Goal: Information Seeking & Learning: Learn about a topic

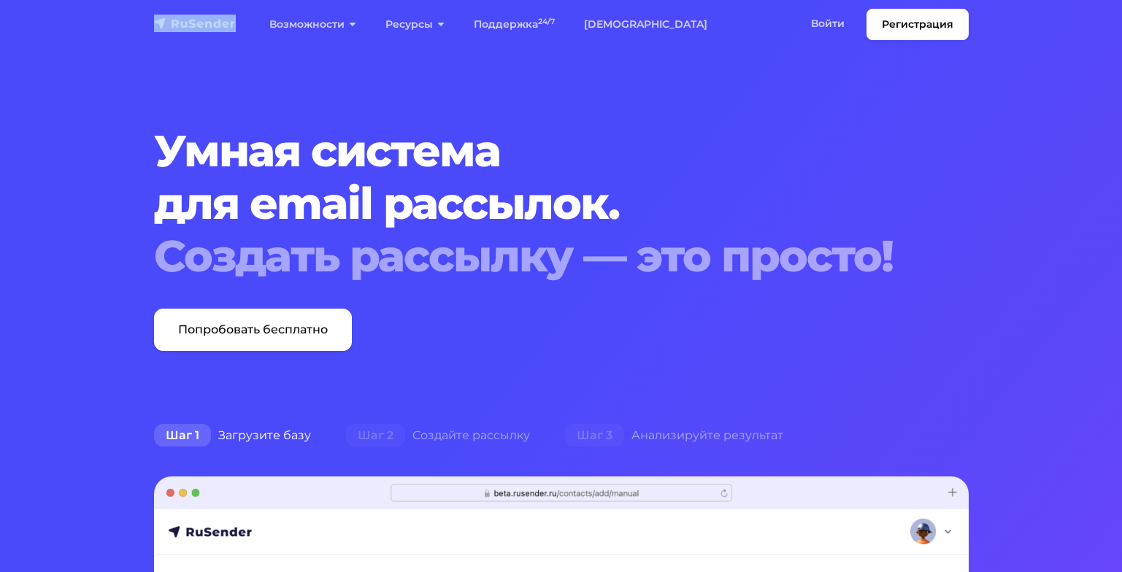
drag, startPoint x: 236, startPoint y: 36, endPoint x: 213, endPoint y: 21, distance: 26.9
click at [213, 21] on div "Регистрация Возможности Конструктор писем Формы подписки A/B–тестирование API и…" at bounding box center [561, 24] width 832 height 31
click at [226, 47] on nav "Регистрация Возможности Конструктор писем Формы подписки A/B–тестирование API и…" at bounding box center [561, 24] width 1122 height 49
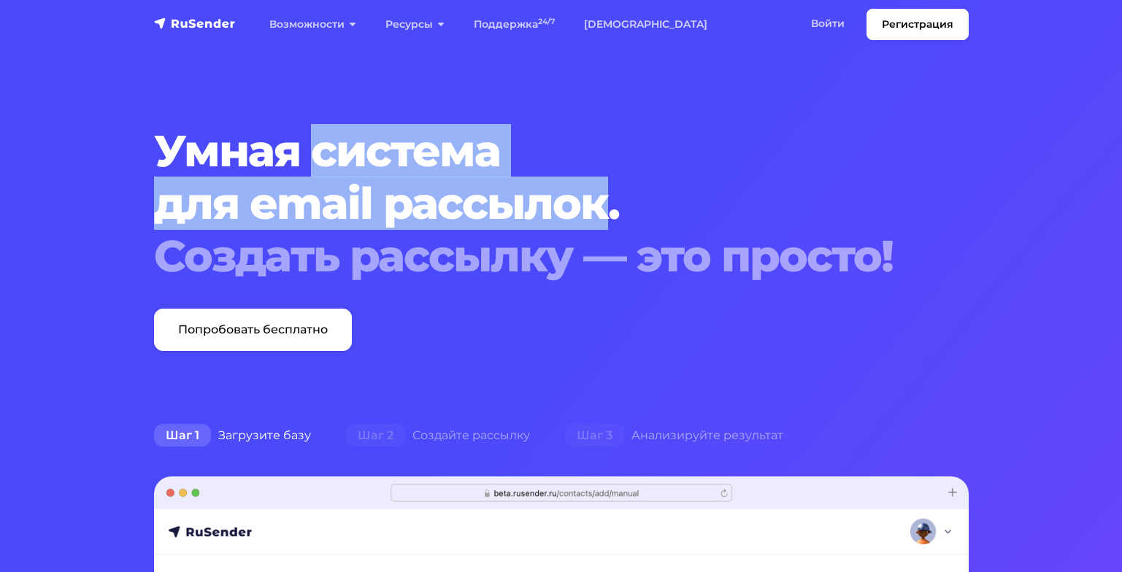
drag, startPoint x: 309, startPoint y: 147, endPoint x: 612, endPoint y: 215, distance: 310.4
click at [612, 215] on h1 "Умная система для email рассылок. Создать рассылку — это просто!" at bounding box center [526, 204] width 745 height 158
copy h1 "система для email рассылок"
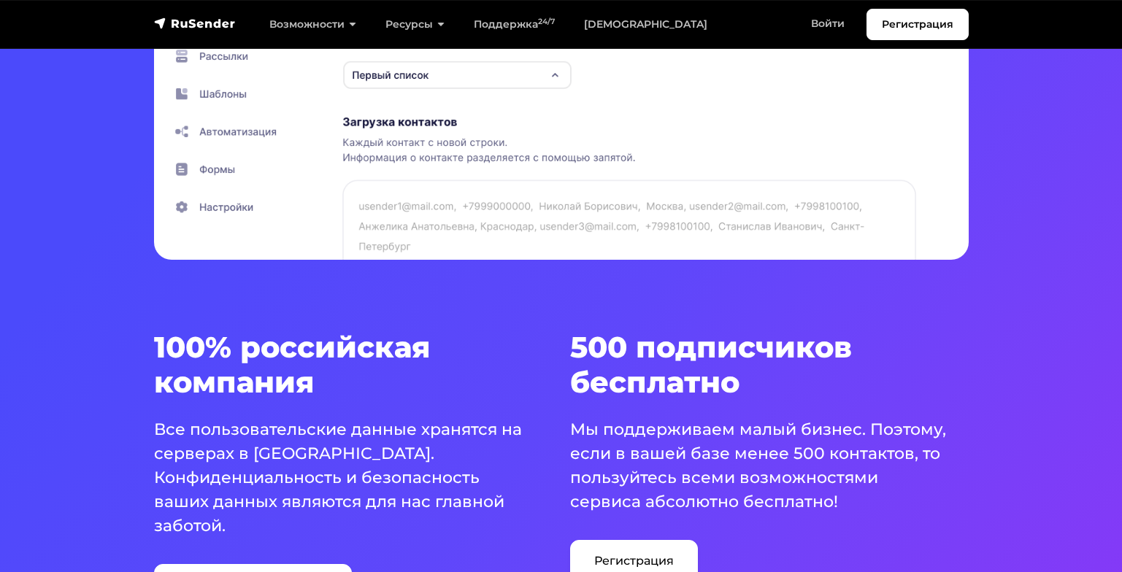
scroll to position [730, 0]
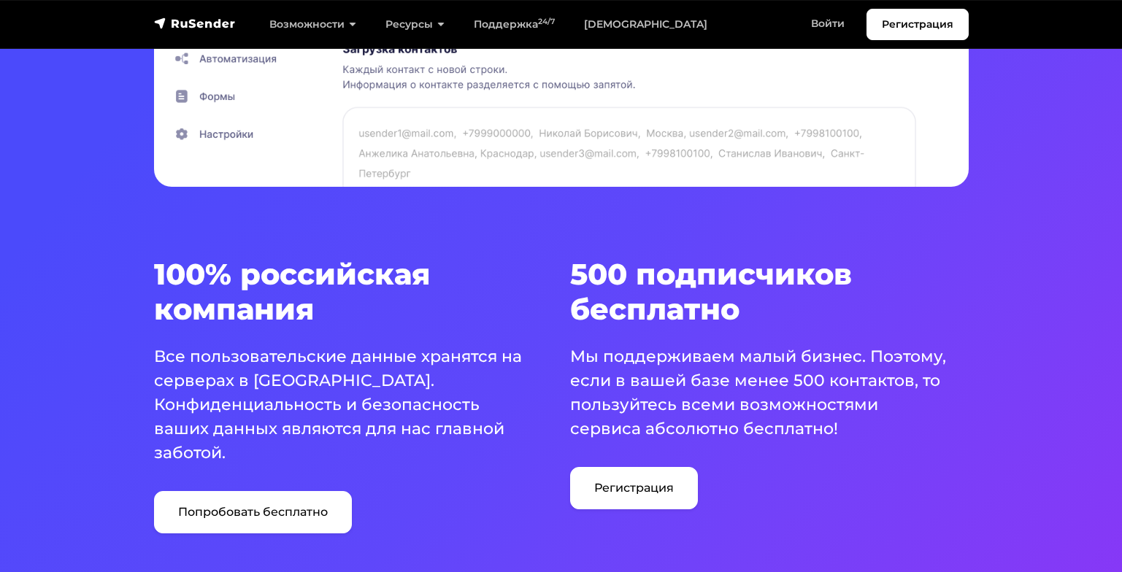
click at [736, 298] on h3 "500 подписчиков бесплатно" at bounding box center [769, 292] width 398 height 70
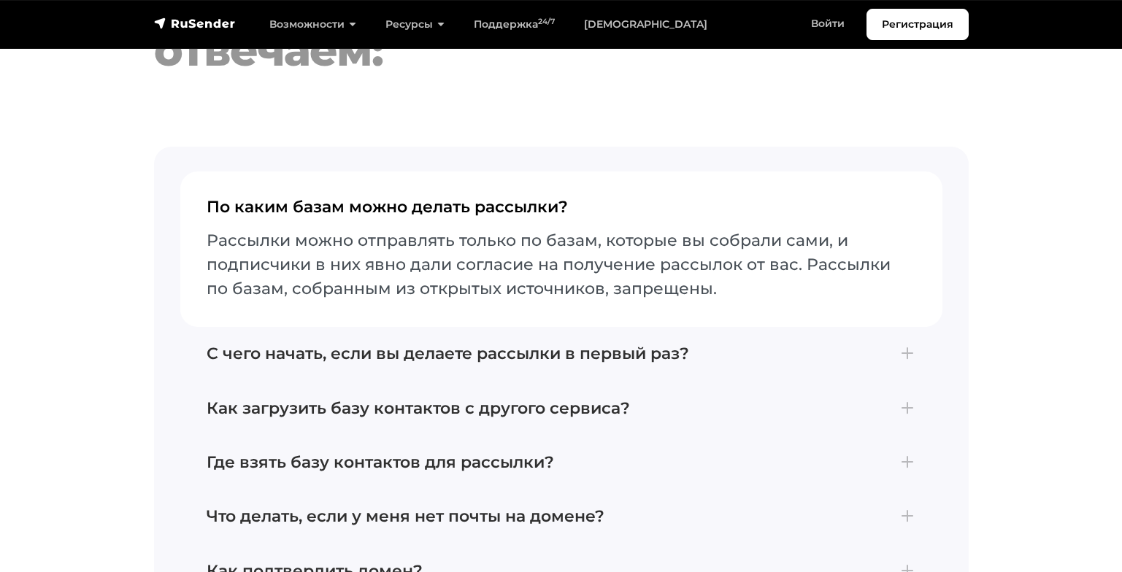
scroll to position [6057, 0]
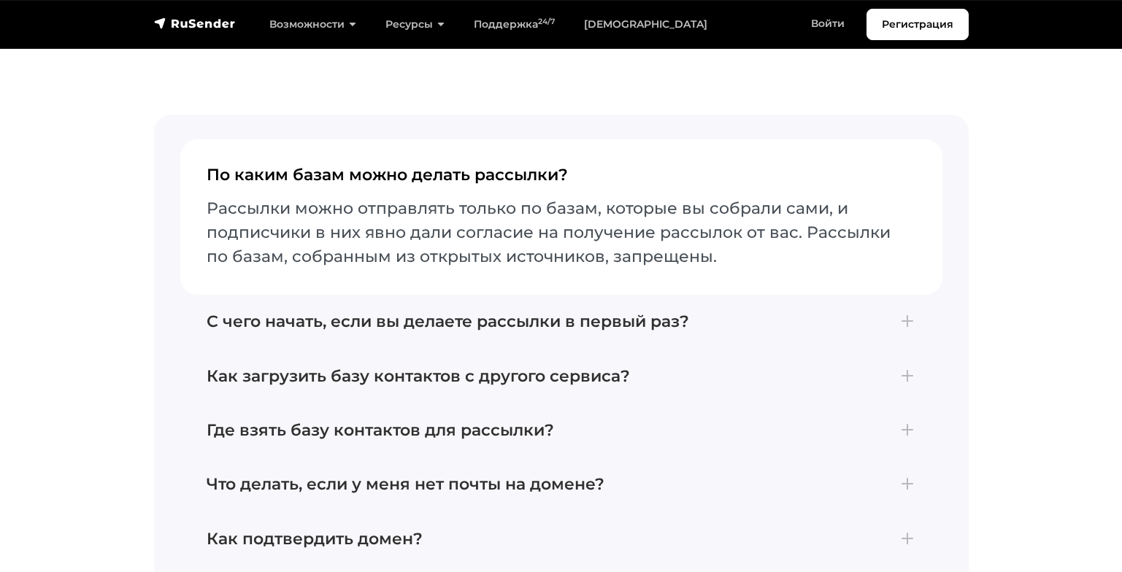
click at [159, 236] on div "По каким базам можно делать рассылки? Рассылки можно отправлять только по базам…" at bounding box center [561, 512] width 814 height 795
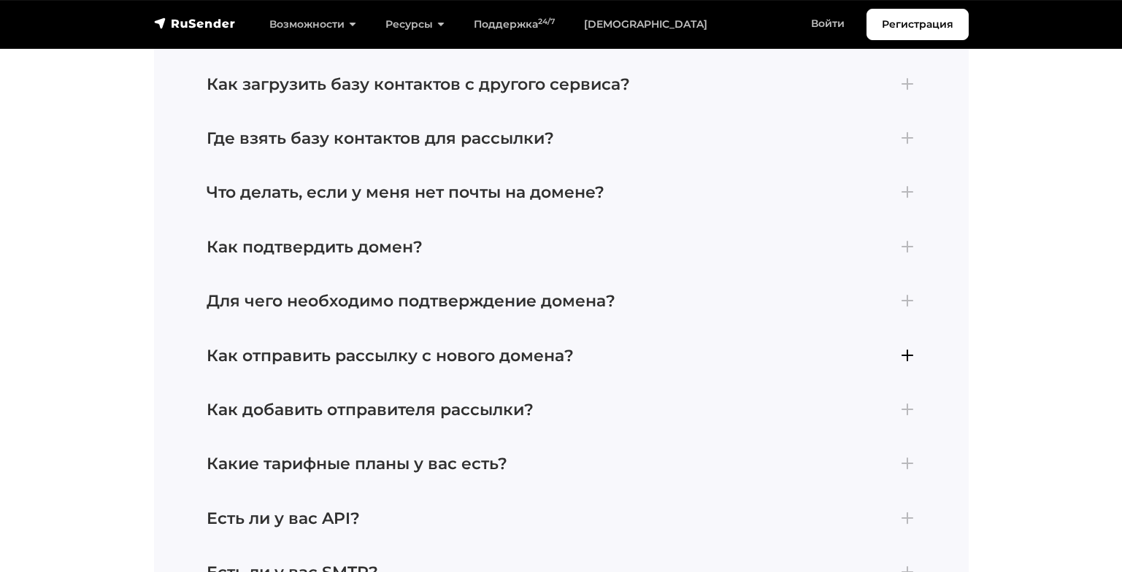
scroll to position [6422, 0]
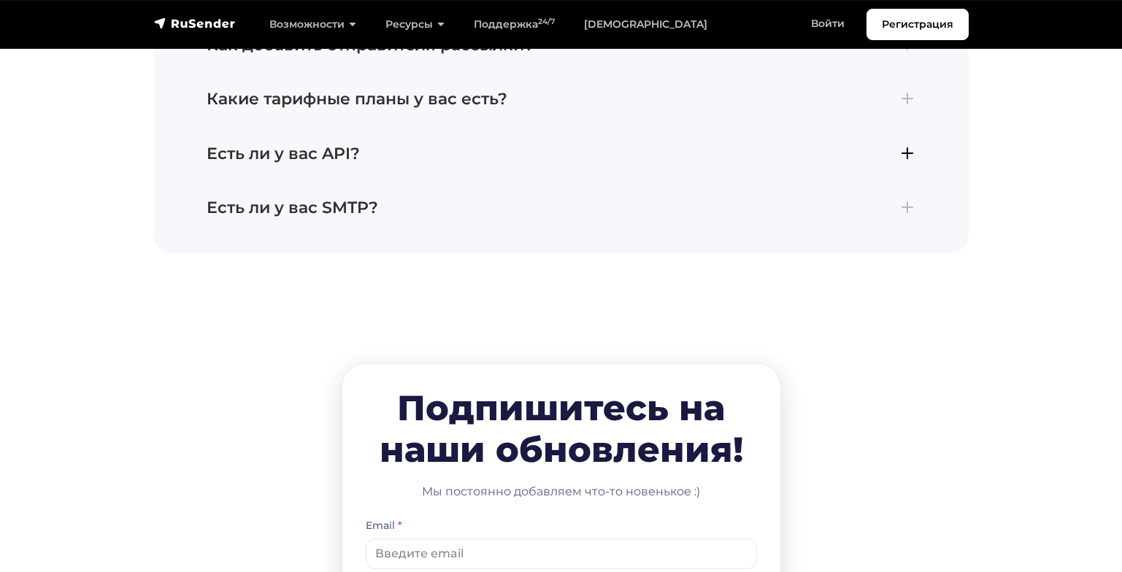
click at [340, 155] on h4 "Есть ли у вас API?" at bounding box center [561, 153] width 709 height 19
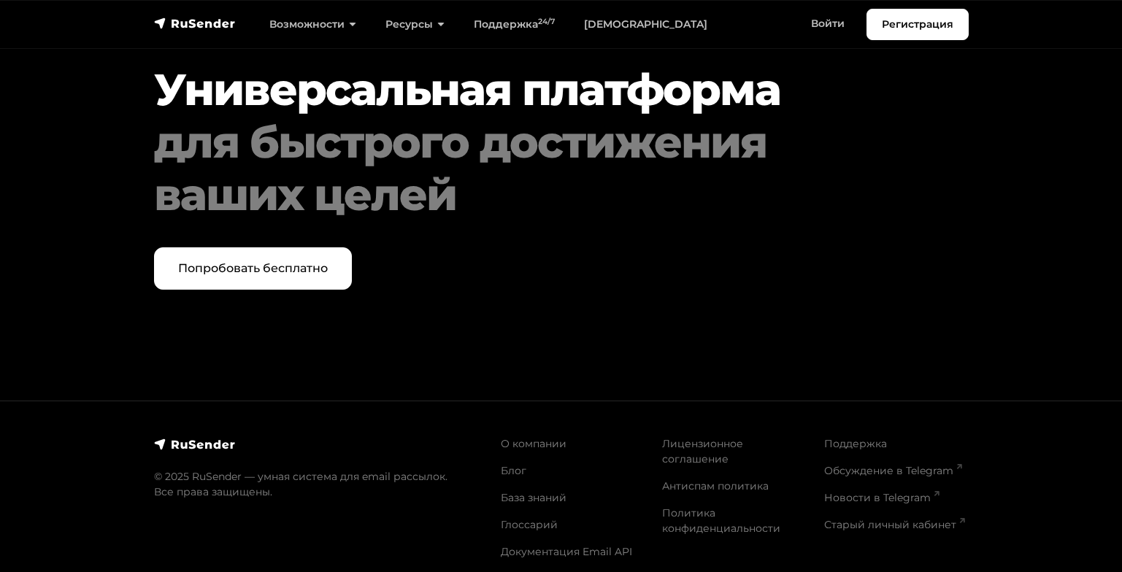
scroll to position [7562, 0]
click at [509, 463] on link "Блог" at bounding box center [514, 469] width 26 height 13
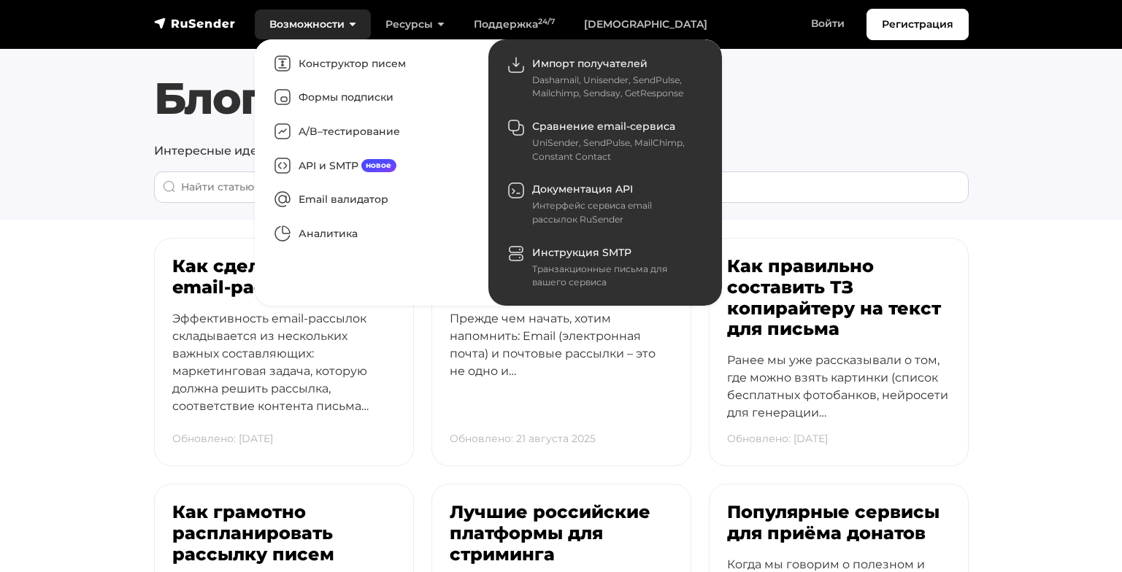
click at [340, 20] on link "Возможности" at bounding box center [313, 24] width 116 height 30
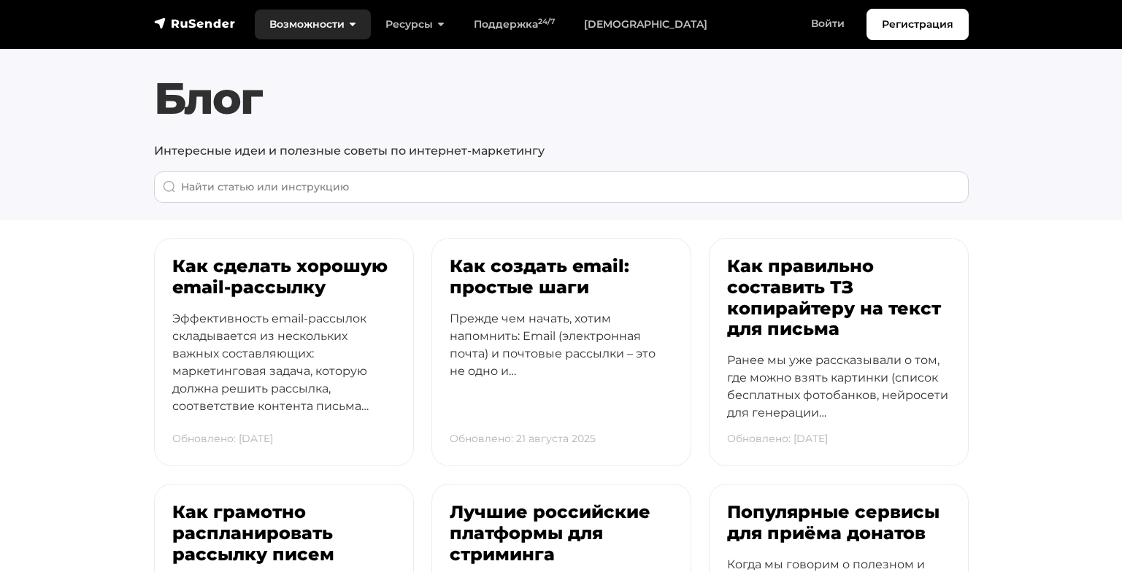
click at [349, 20] on link "Возможности" at bounding box center [313, 24] width 116 height 30
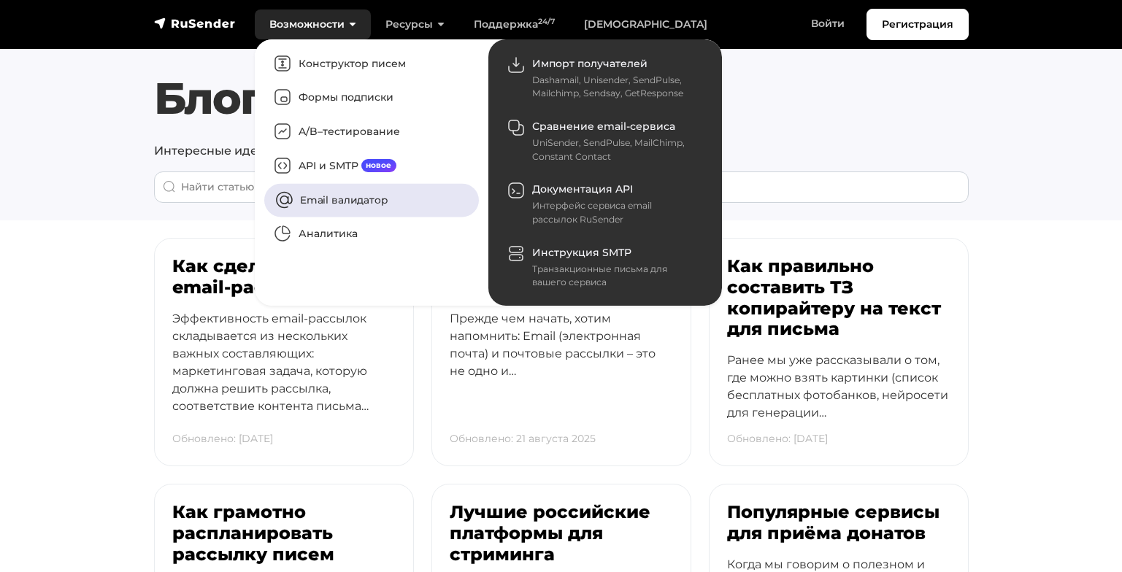
click at [352, 199] on link "Email валидатор" at bounding box center [371, 200] width 215 height 34
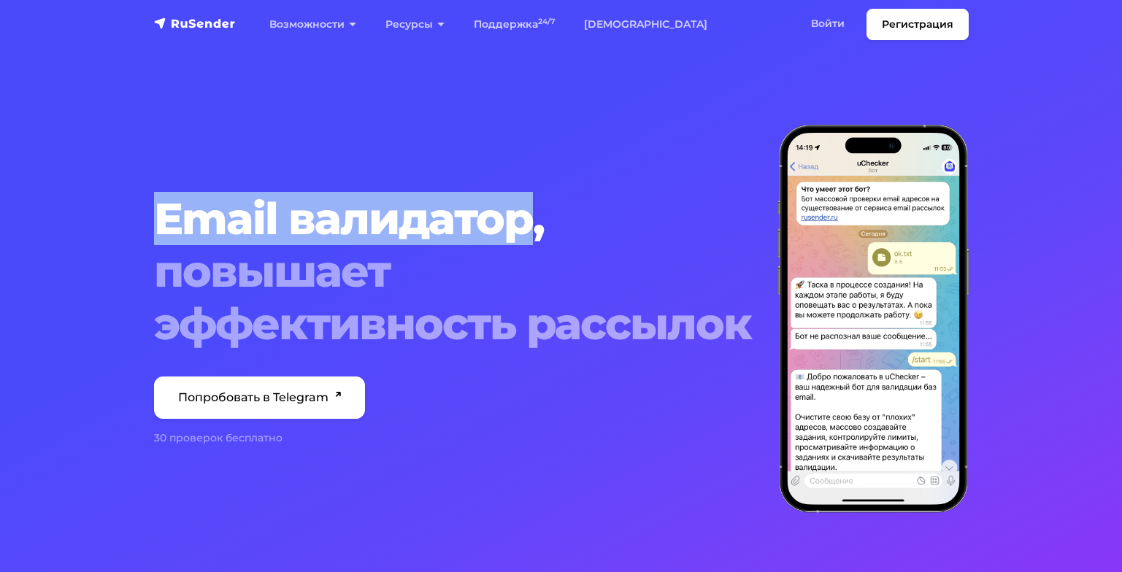
drag, startPoint x: 150, startPoint y: 216, endPoint x: 534, endPoint y: 236, distance: 384.4
click at [534, 236] on div "Email валидатор, повышает эффективность рассылок Попробовать в Telegram 30 пров…" at bounding box center [457, 319] width 624 height 388
copy h1 "Email валидатор"
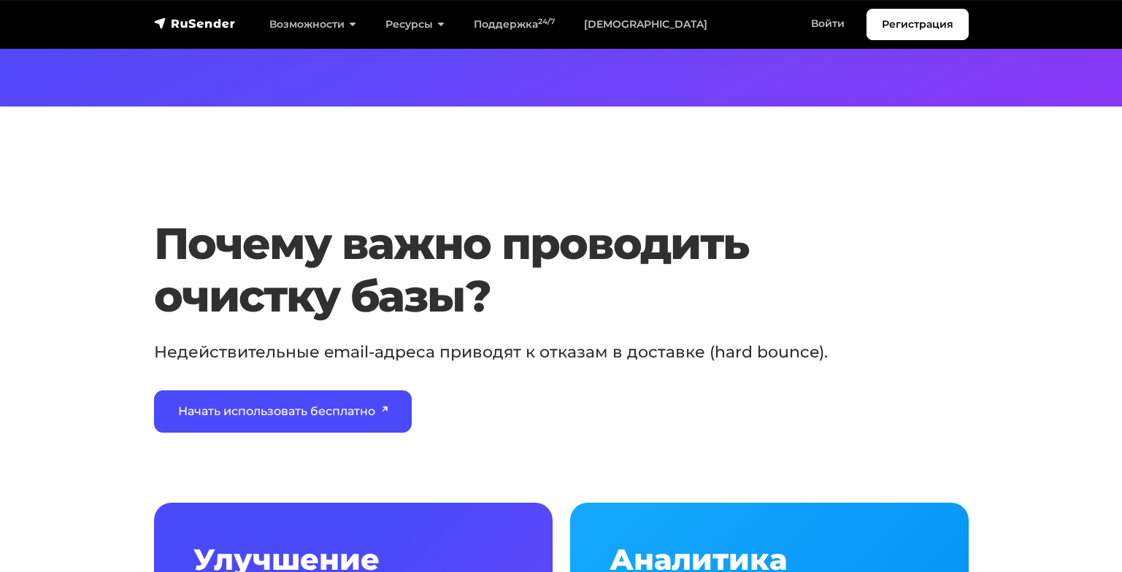
scroll to position [511, 0]
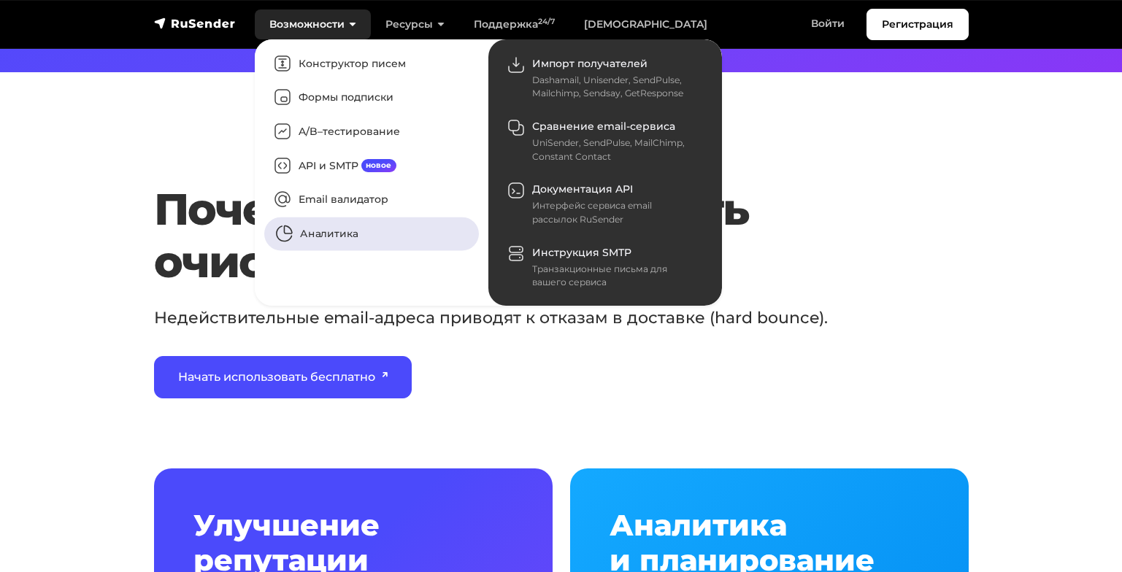
click at [336, 234] on link "Аналитика" at bounding box center [371, 234] width 215 height 34
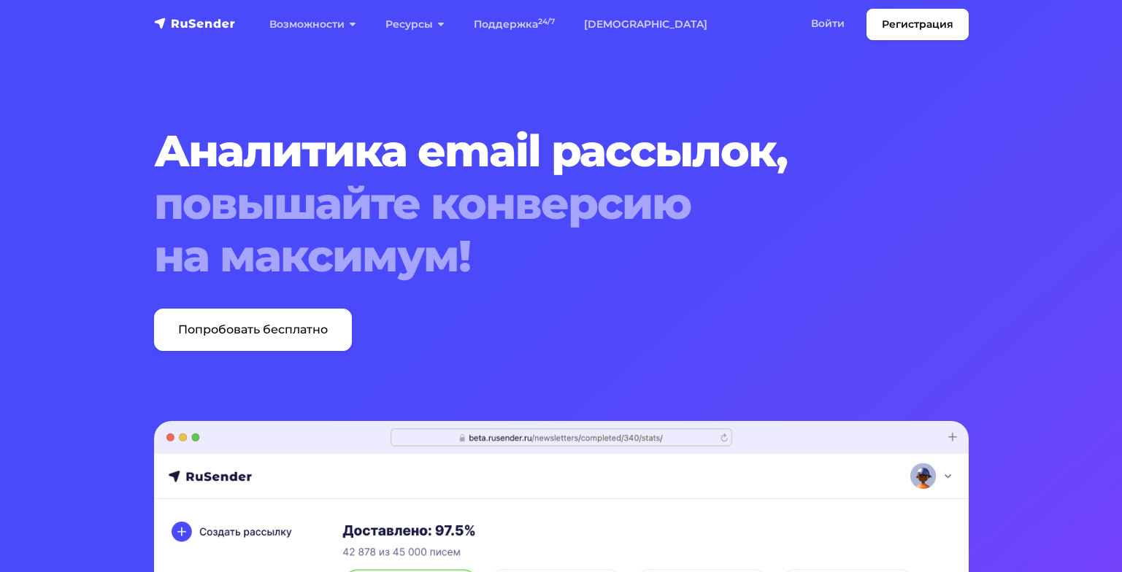
drag, startPoint x: 147, startPoint y: 153, endPoint x: 776, endPoint y: 150, distance: 629.1
click at [776, 150] on div "Аналитика email рассылок, повышайте конверсию на максимум! Попробовать бесплатно" at bounding box center [526, 238] width 763 height 226
copy h1 "Аналитика email рассылок"
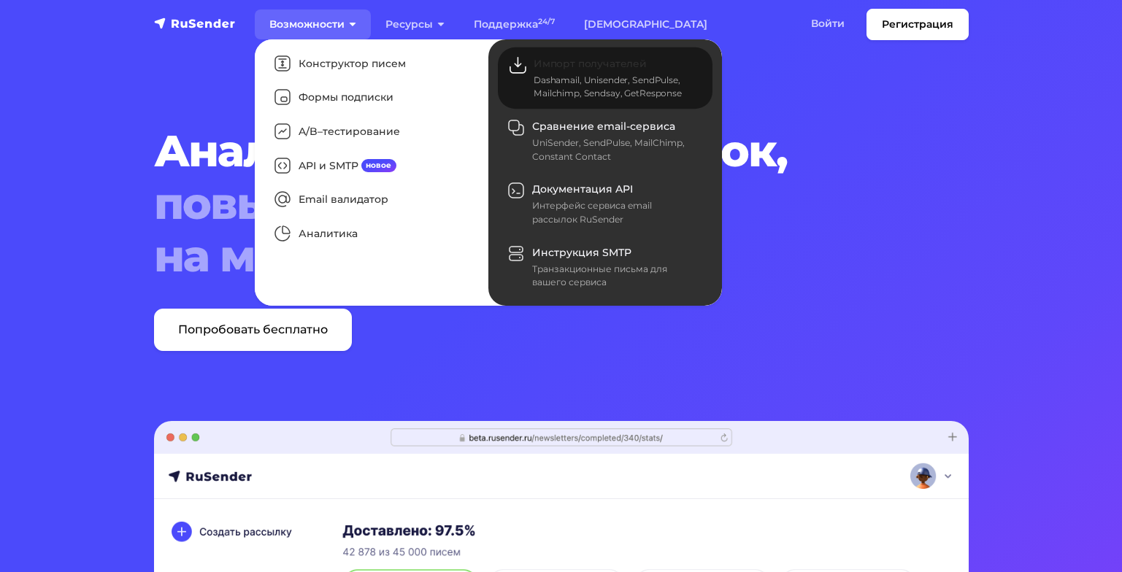
click at [581, 71] on link "Импорт получателей Dashamail, Unisender, SendPulse, Mailchimp, Sendsay, GetResp…" at bounding box center [605, 78] width 215 height 62
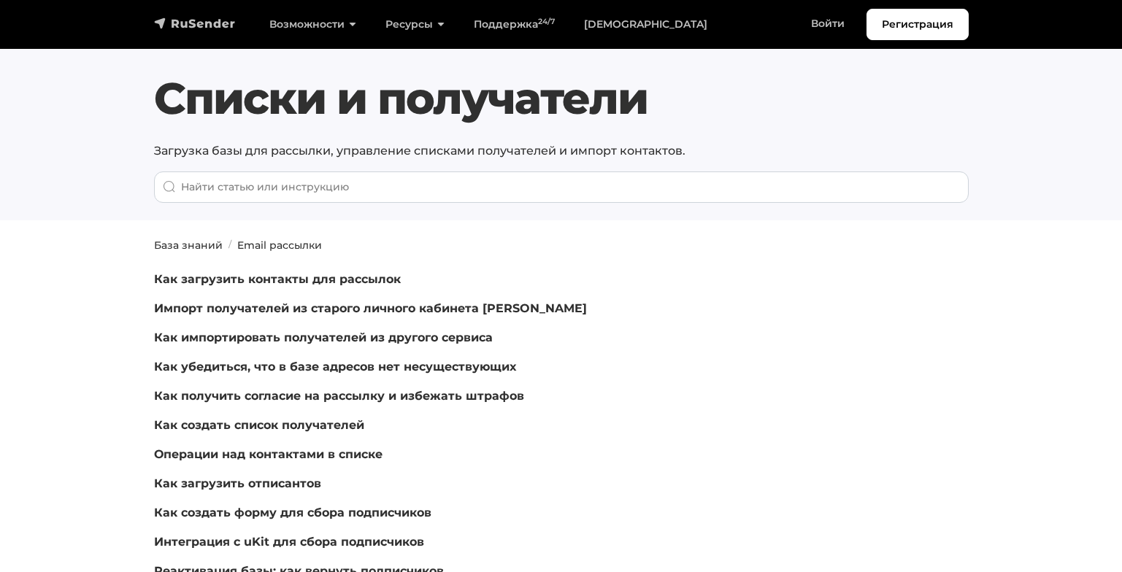
click at [217, 21] on img "navbar" at bounding box center [195, 23] width 82 height 15
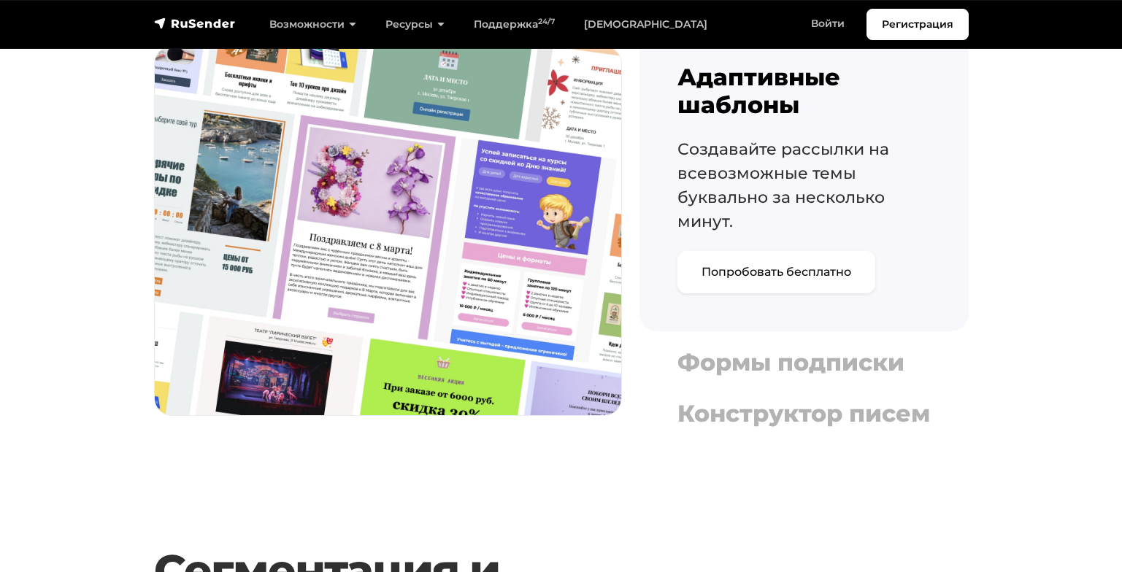
scroll to position [1679, 0]
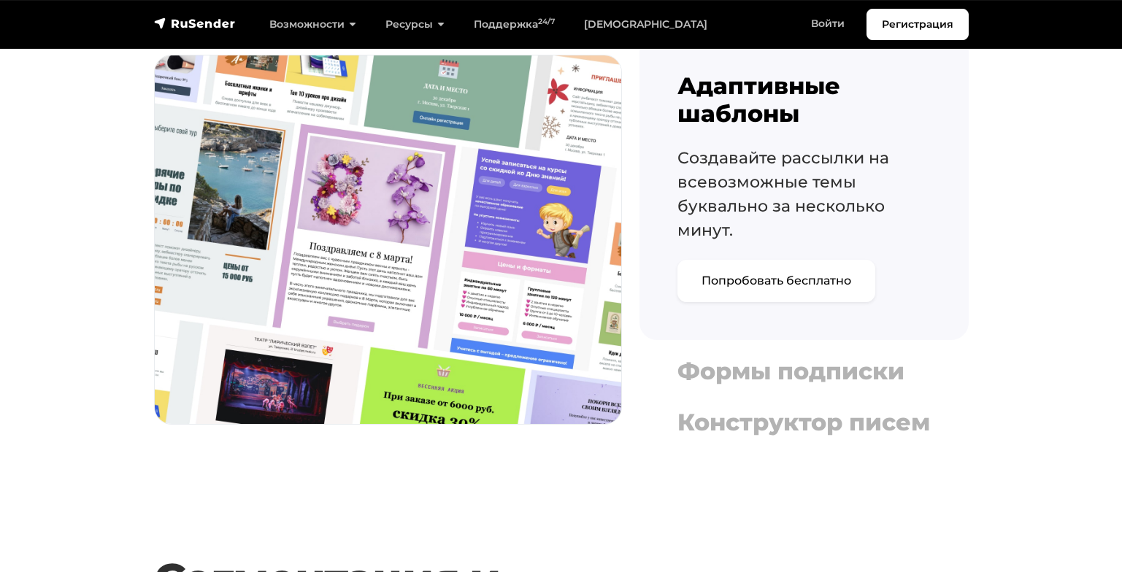
click at [209, 17] on img "navbar" at bounding box center [195, 23] width 82 height 15
click at [210, 24] on img "navbar" at bounding box center [195, 23] width 82 height 15
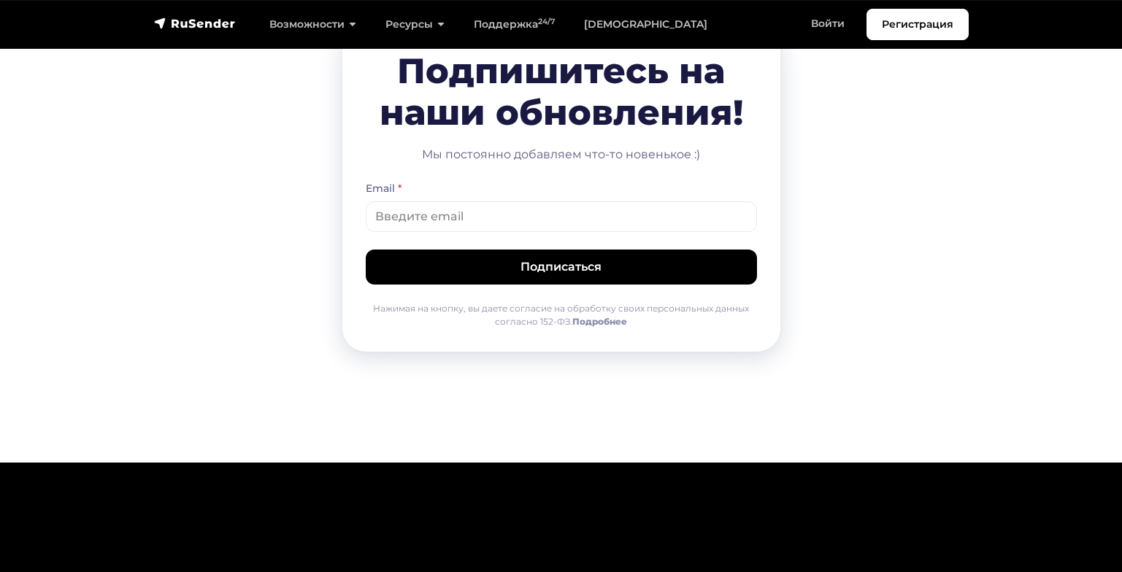
scroll to position [6954, 0]
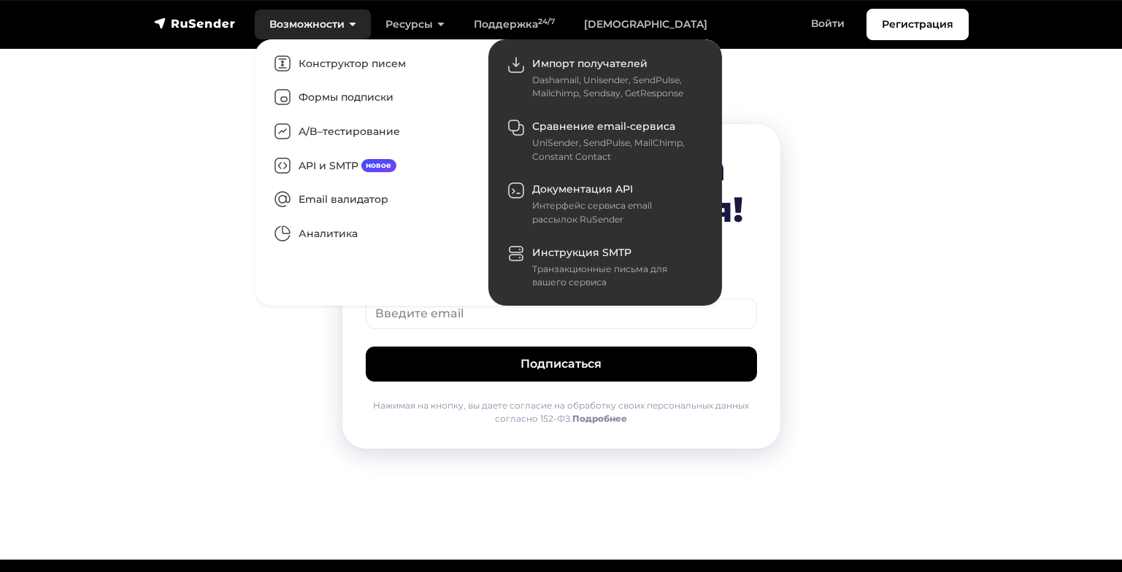
click at [312, 26] on link "Возможности" at bounding box center [313, 24] width 116 height 30
click at [339, 131] on link "A/B–тестирование" at bounding box center [371, 132] width 215 height 34
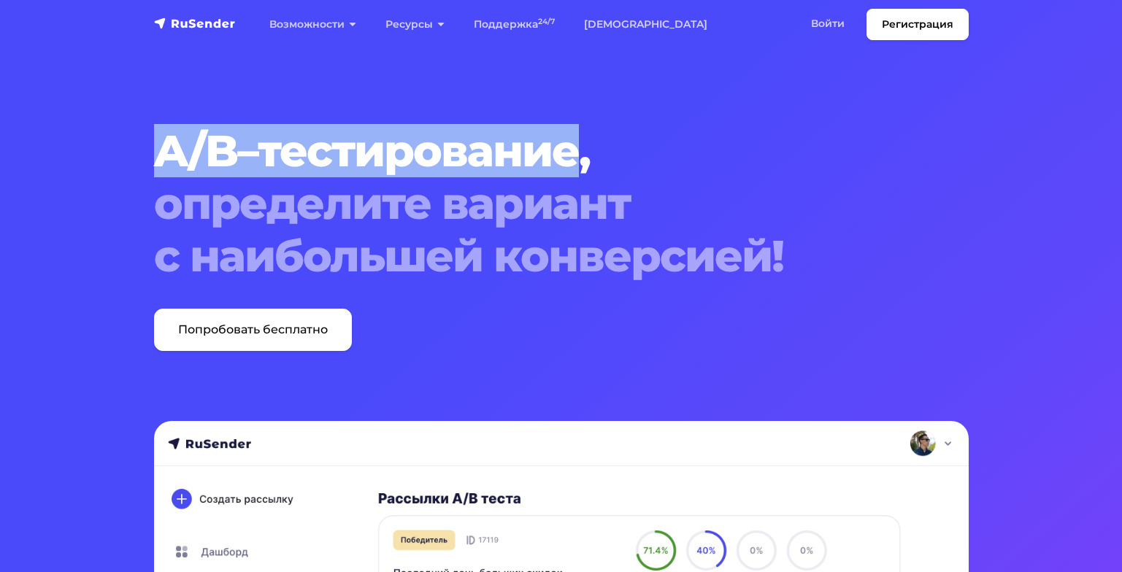
drag, startPoint x: 577, startPoint y: 153, endPoint x: 165, endPoint y: 154, distance: 412.3
click at [165, 154] on h1 "A/B–тестирование, определите вариант с наибольшей конверсией!" at bounding box center [526, 204] width 745 height 158
copy h1 "A/B–тестирование"
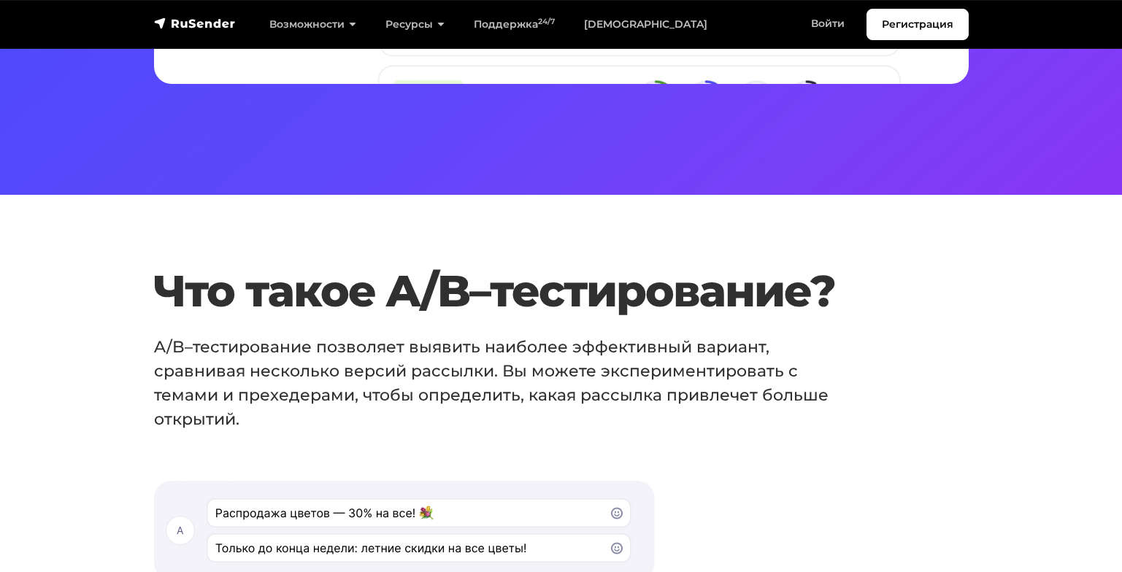
scroll to position [803, 0]
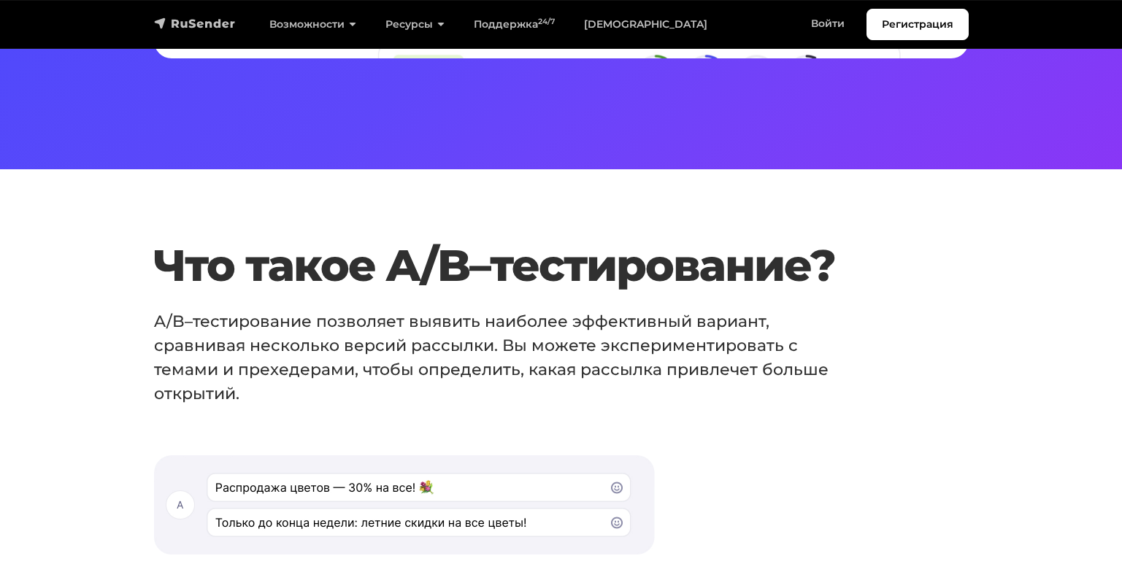
click at [233, 28] on img "navbar" at bounding box center [195, 23] width 82 height 15
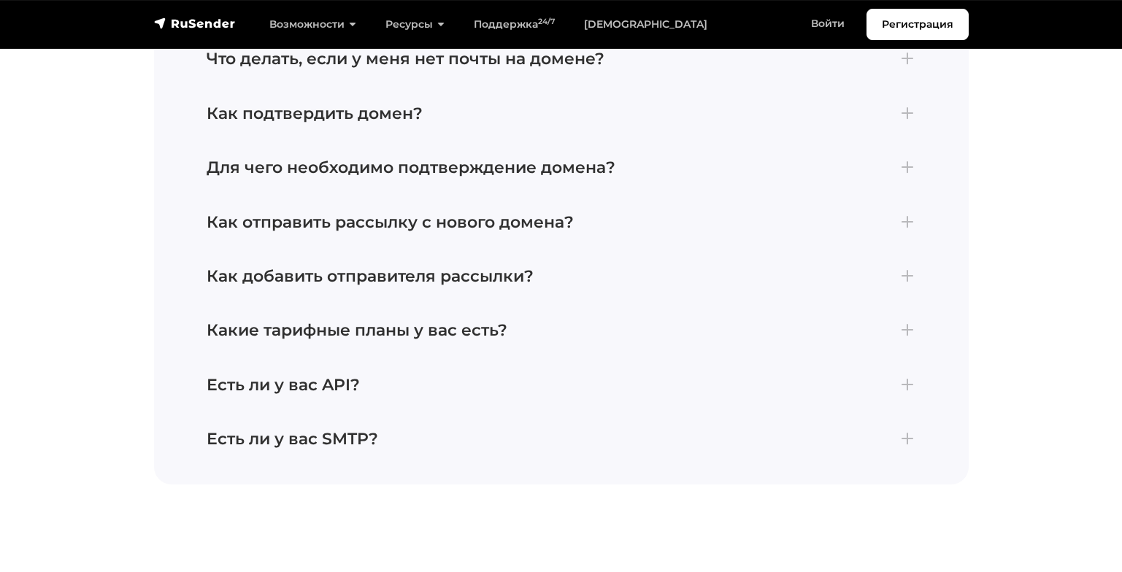
scroll to position [6516, 0]
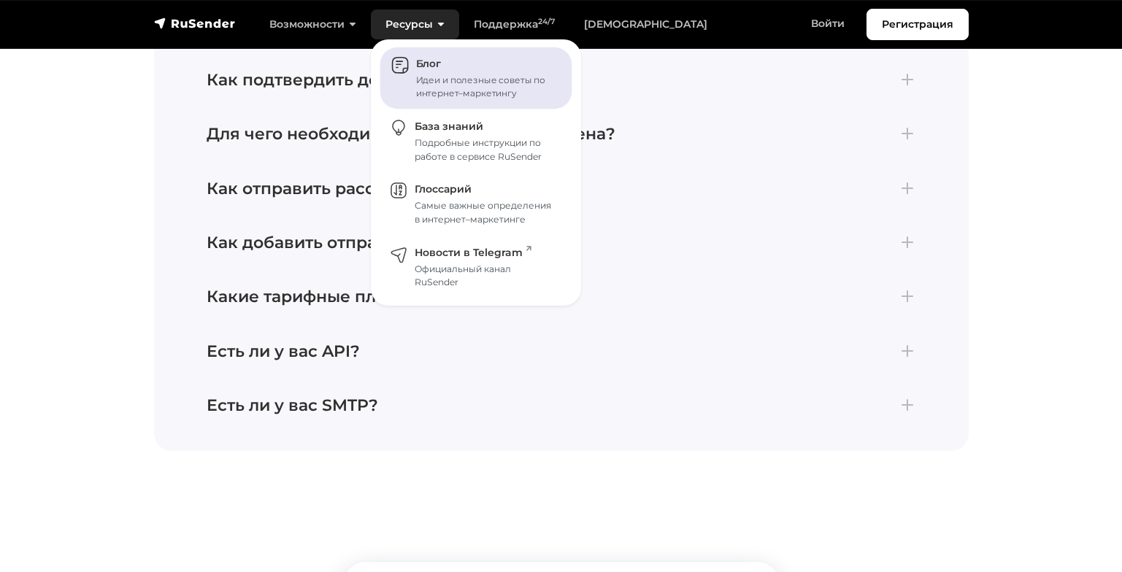
click at [453, 75] on div "Идеи и полезные советы по интернет–маркетингу" at bounding box center [485, 87] width 139 height 26
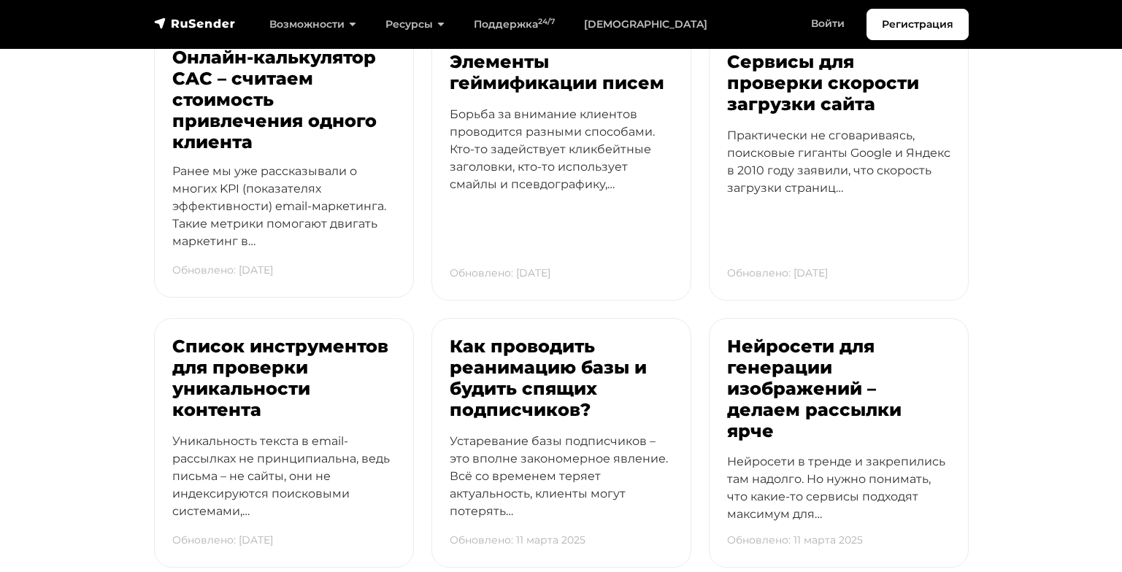
scroll to position [1679, 0]
